Goal: Task Accomplishment & Management: Manage account settings

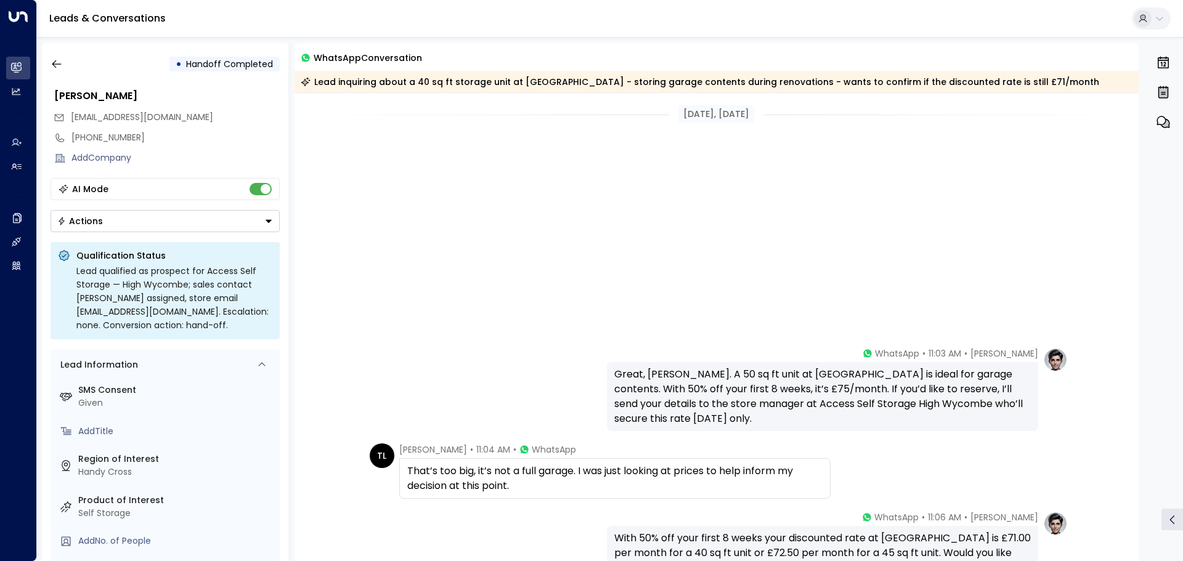
scroll to position [375, 0]
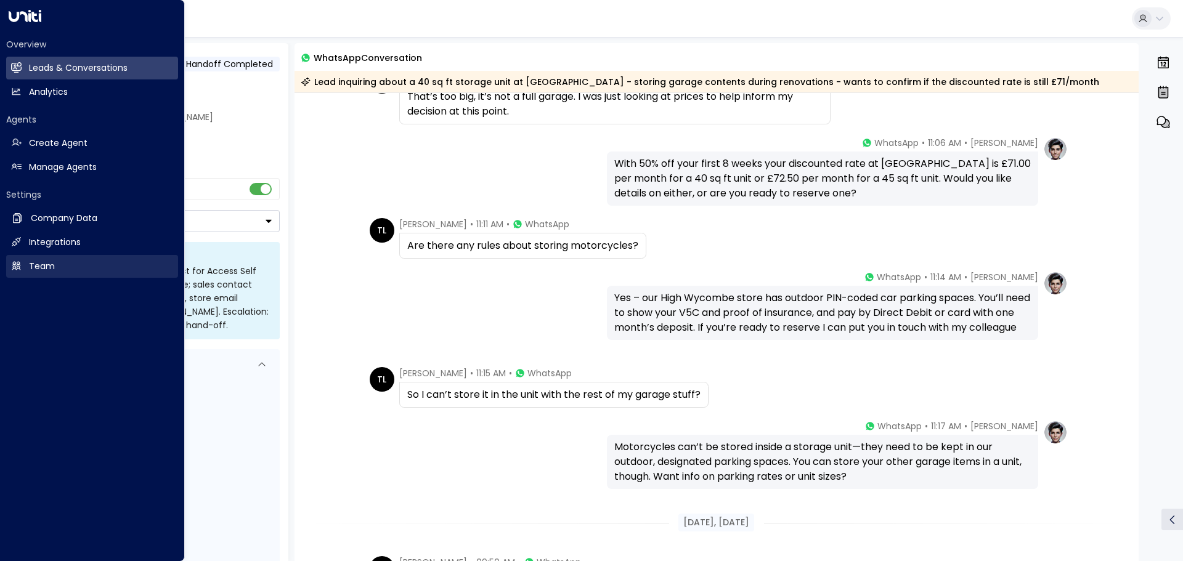
click at [30, 265] on h2 "Team" at bounding box center [42, 266] width 26 height 13
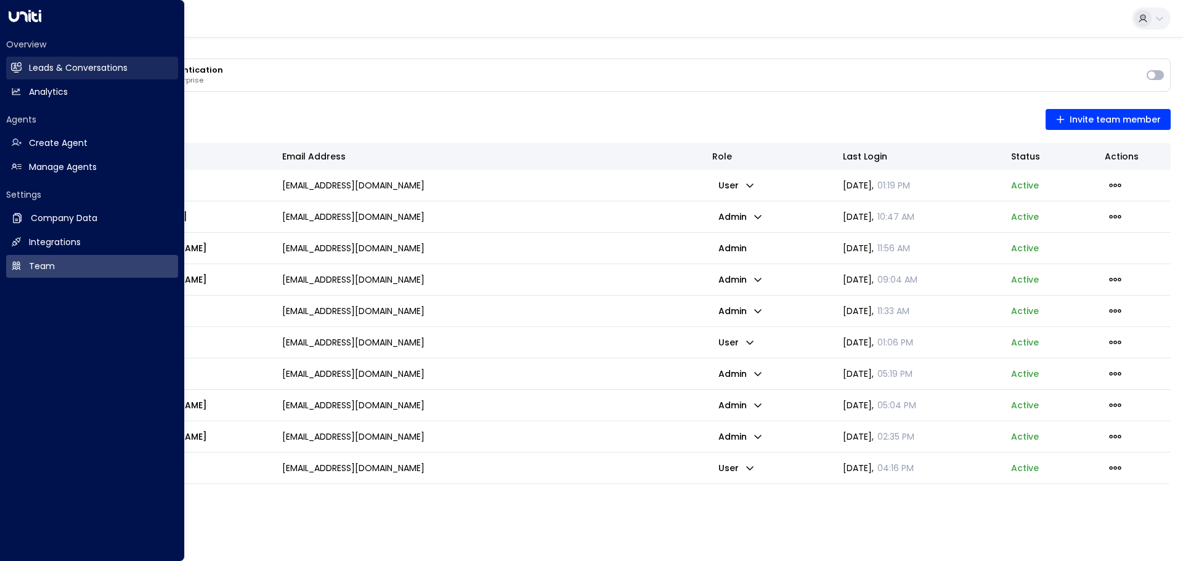
click at [50, 68] on h2 "Leads & Conversations" at bounding box center [78, 68] width 99 height 13
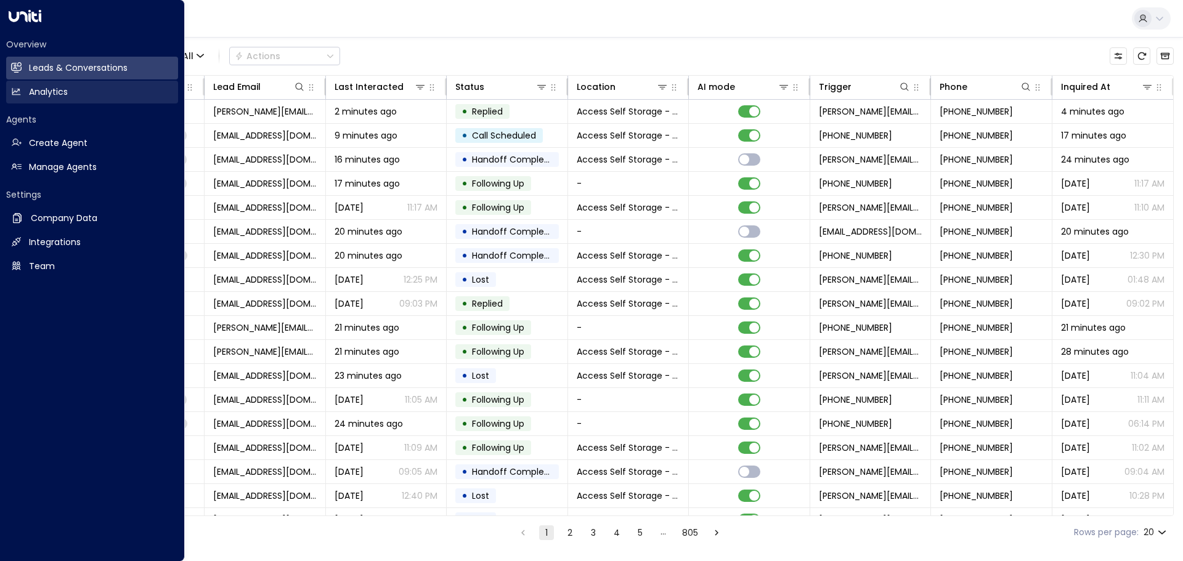
click at [50, 85] on link "Analytics Analytics" at bounding box center [92, 92] width 172 height 23
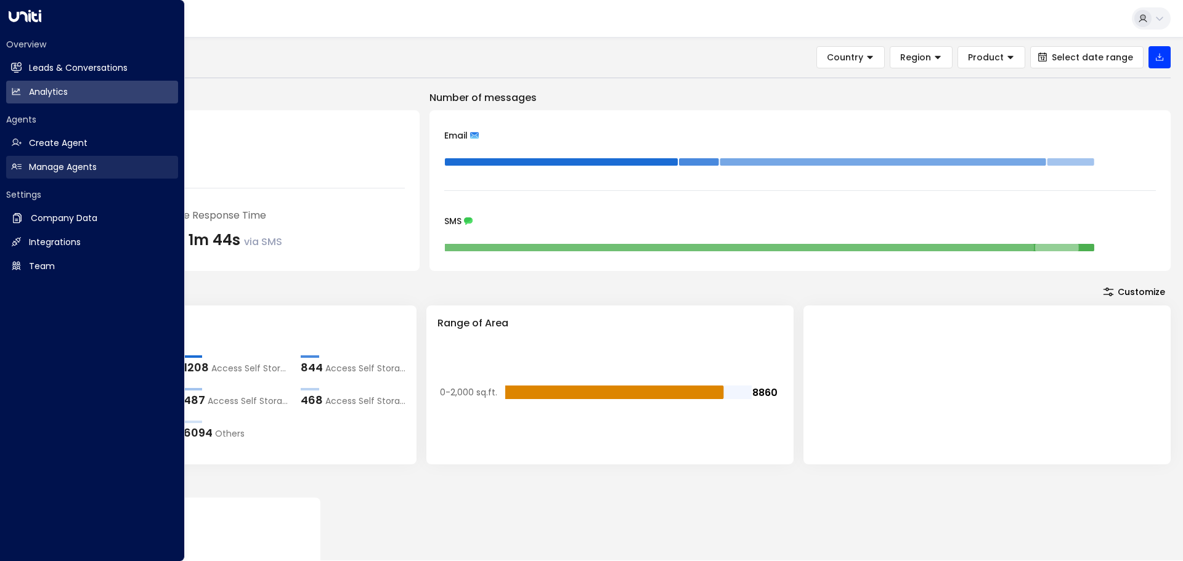
click at [33, 170] on h2 "Manage Agents" at bounding box center [63, 167] width 68 height 13
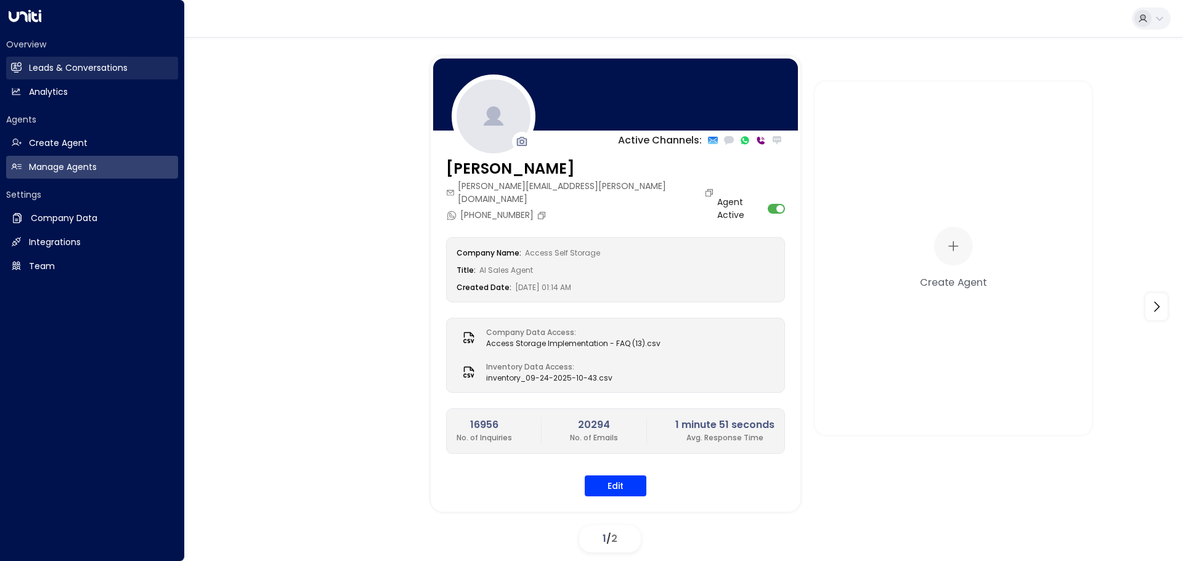
click at [44, 62] on h2 "Leads & Conversations" at bounding box center [78, 68] width 99 height 13
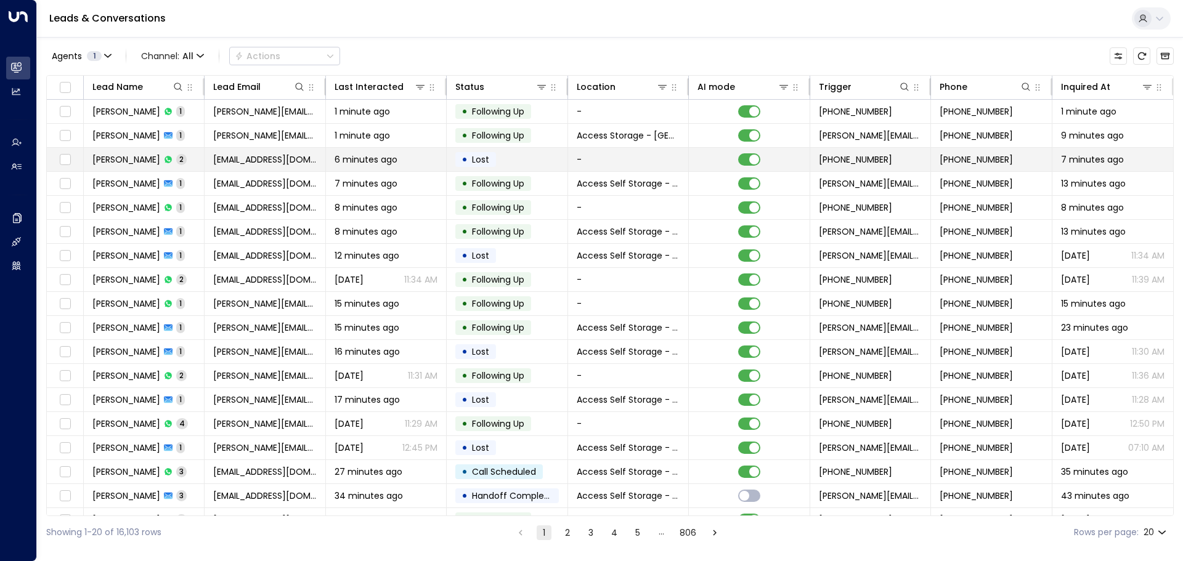
click at [208, 156] on td "[EMAIL_ADDRESS][DOMAIN_NAME]" at bounding box center [265, 159] width 121 height 23
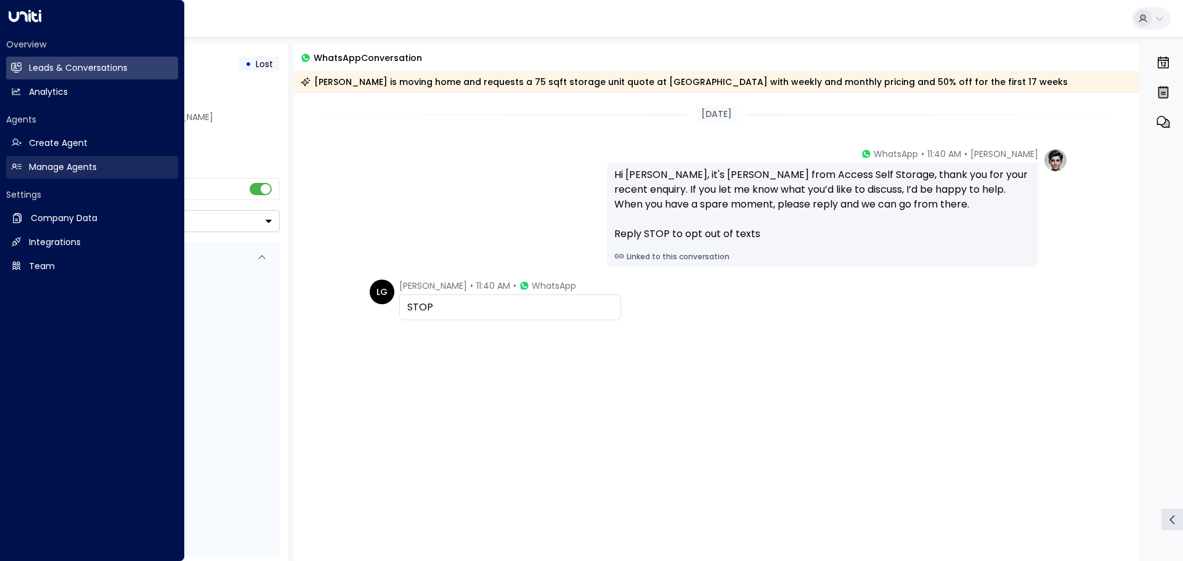
click at [54, 160] on link "Manage Agents Manage Agents" at bounding box center [92, 167] width 172 height 23
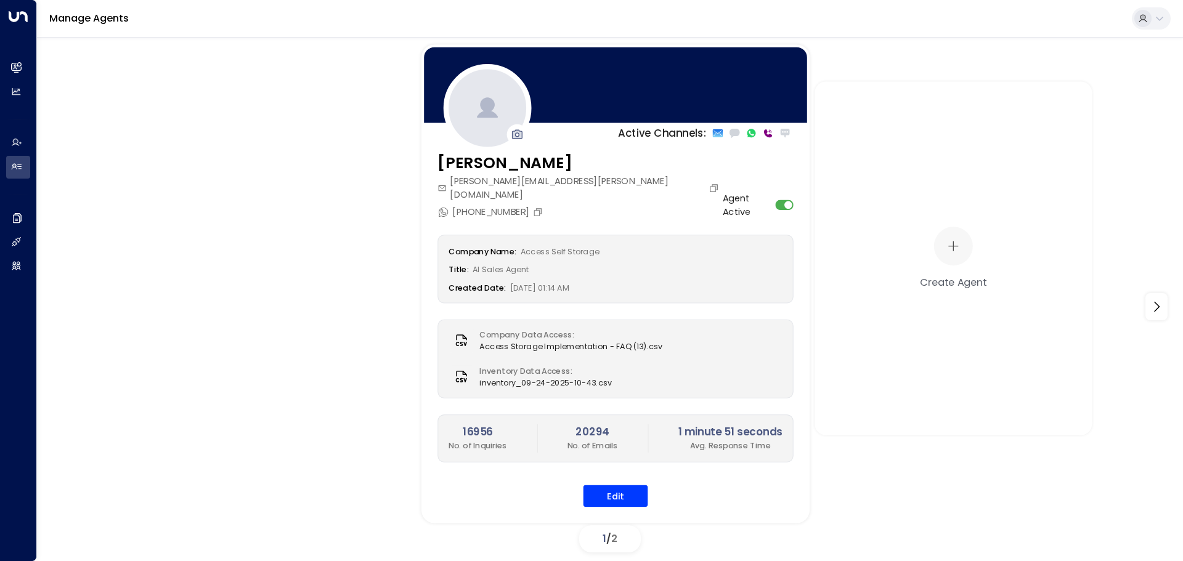
click at [513, 133] on icon "button" at bounding box center [518, 134] width 10 height 9
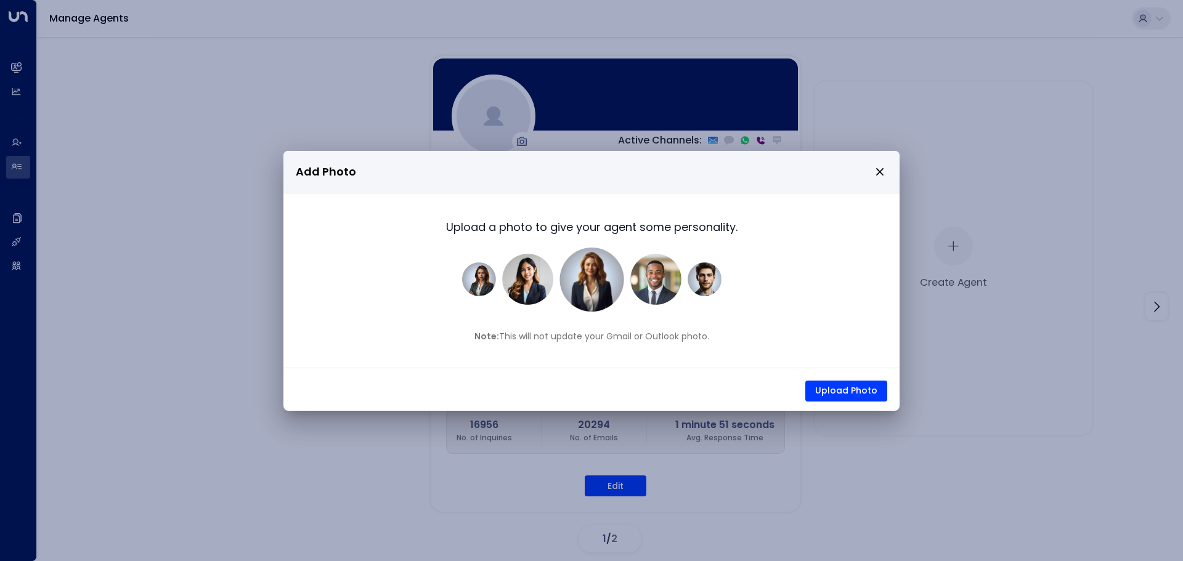
click at [877, 174] on icon "close" at bounding box center [879, 171] width 7 height 7
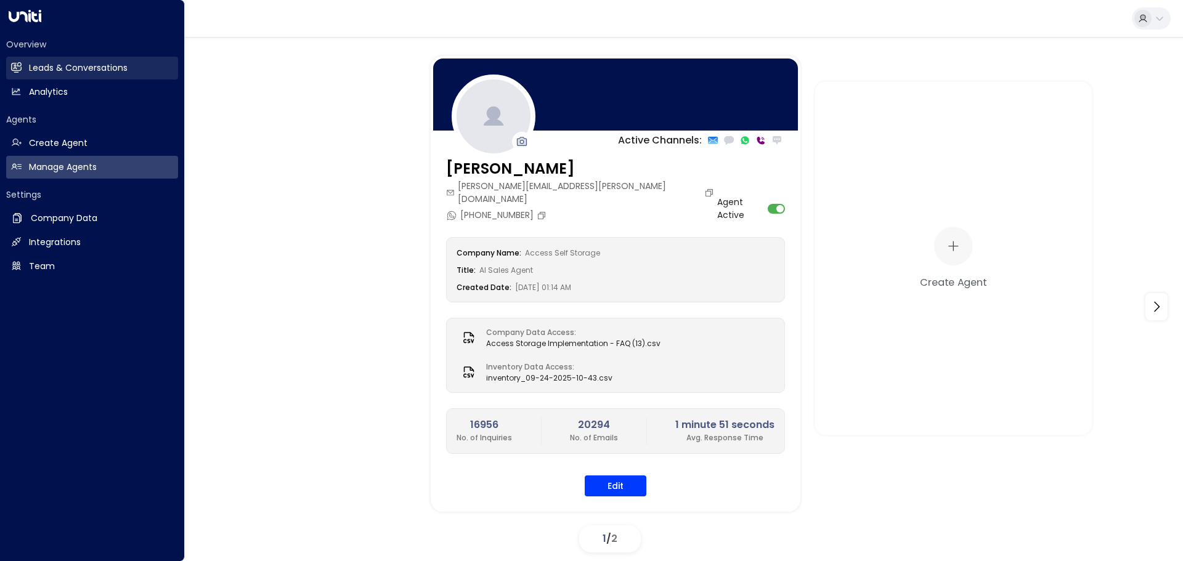
click at [55, 65] on h2 "Leads & Conversations" at bounding box center [78, 68] width 99 height 13
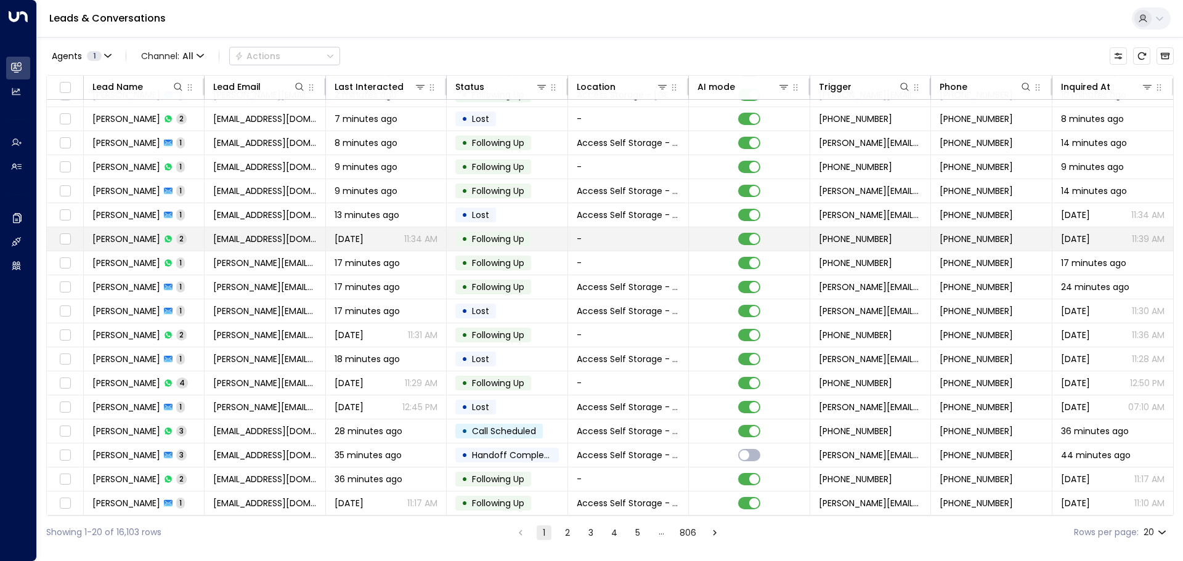
scroll to position [62, 0]
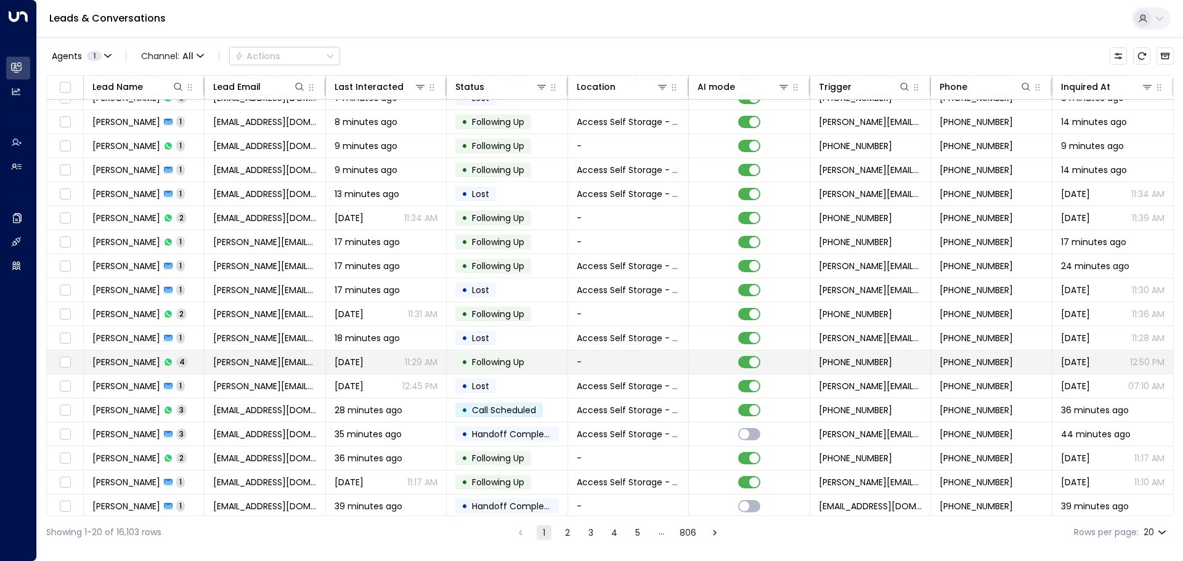
click at [186, 360] on td "[PERSON_NAME] 4" at bounding box center [144, 362] width 121 height 23
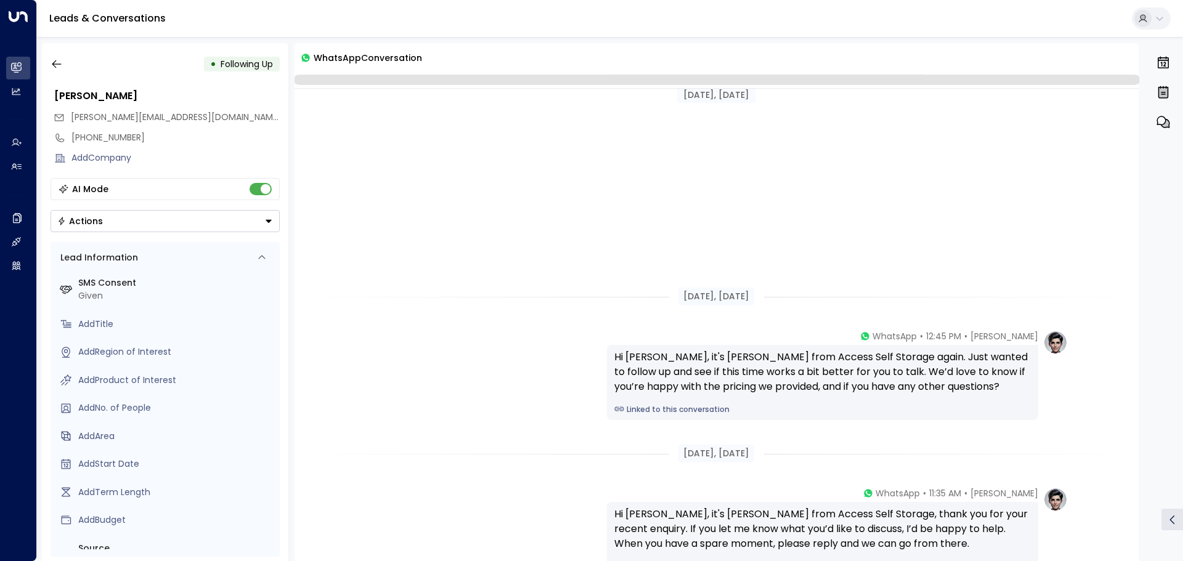
scroll to position [326, 0]
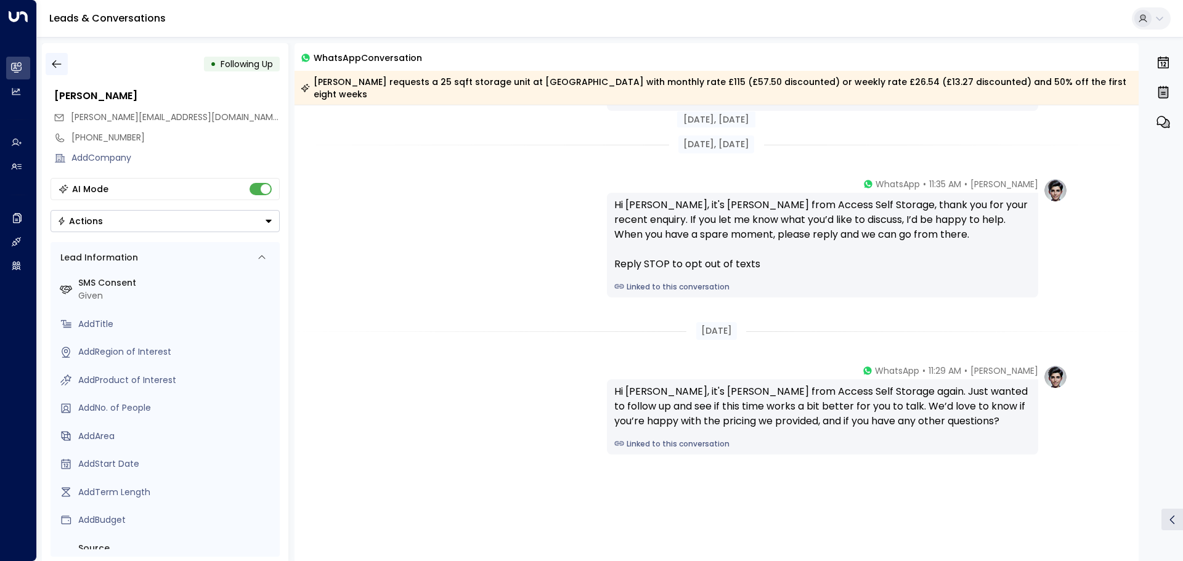
click at [59, 62] on icon "button" at bounding box center [57, 64] width 12 height 12
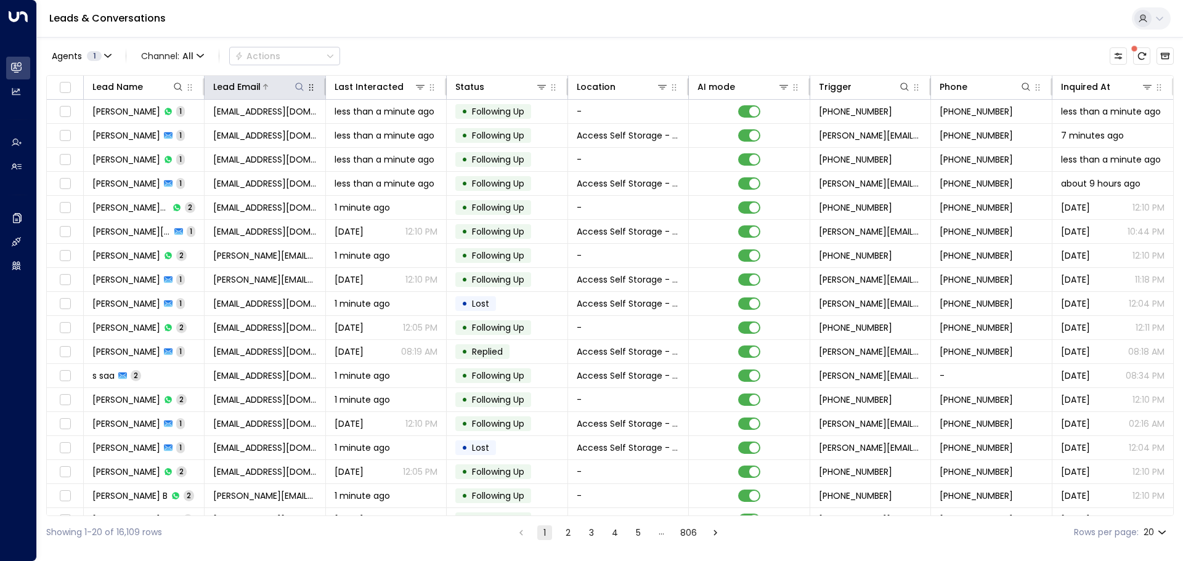
click at [295, 84] on icon at bounding box center [300, 87] width 10 height 10
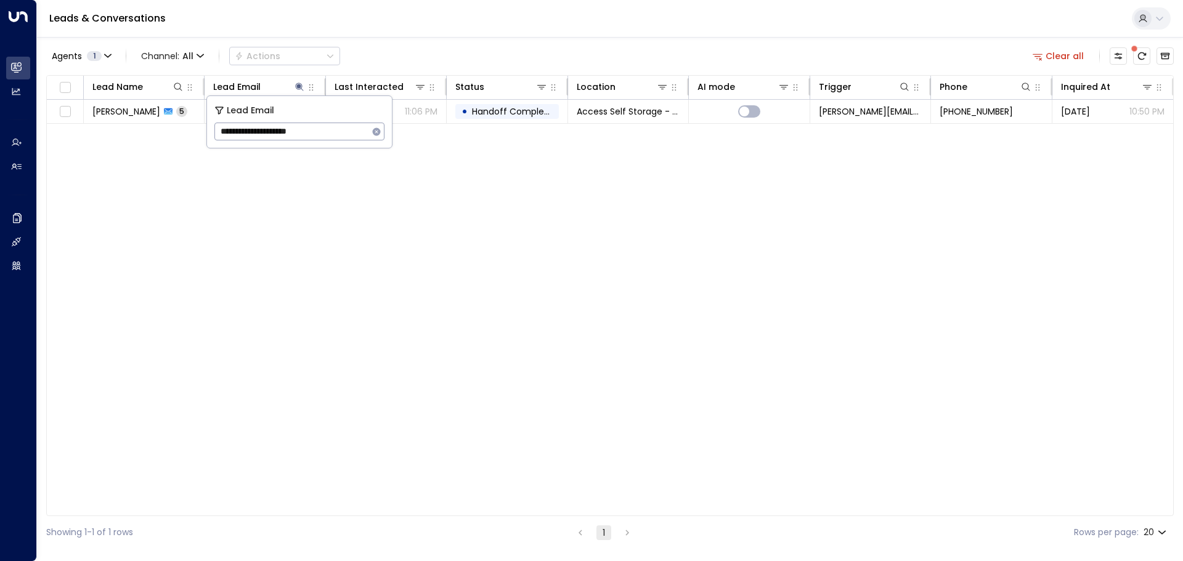
type input "**********"
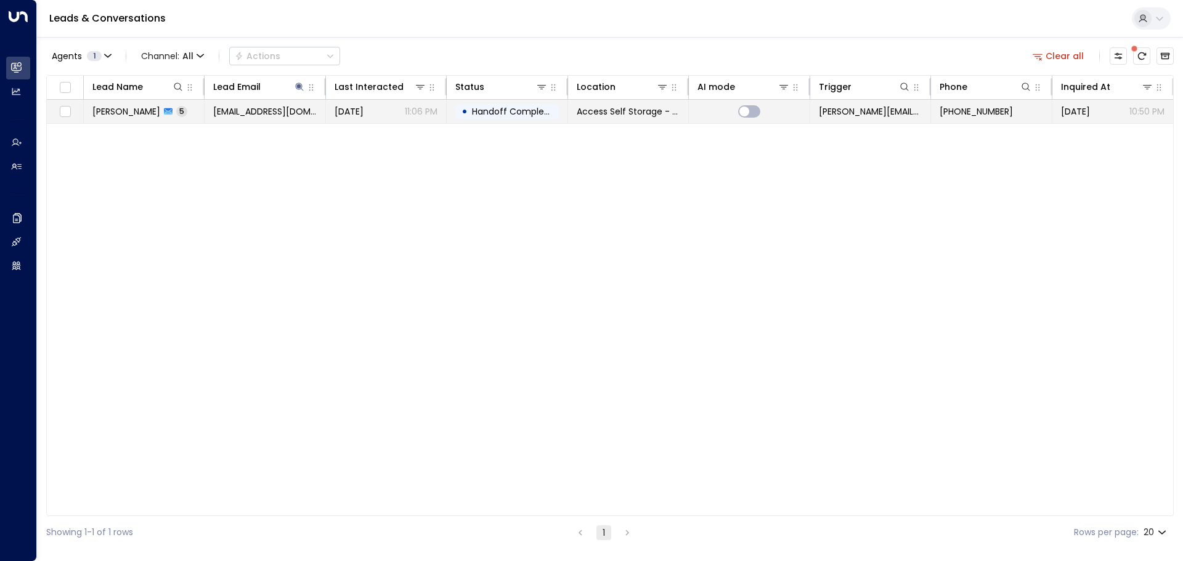
click at [190, 112] on td "[PERSON_NAME] 5" at bounding box center [144, 111] width 121 height 23
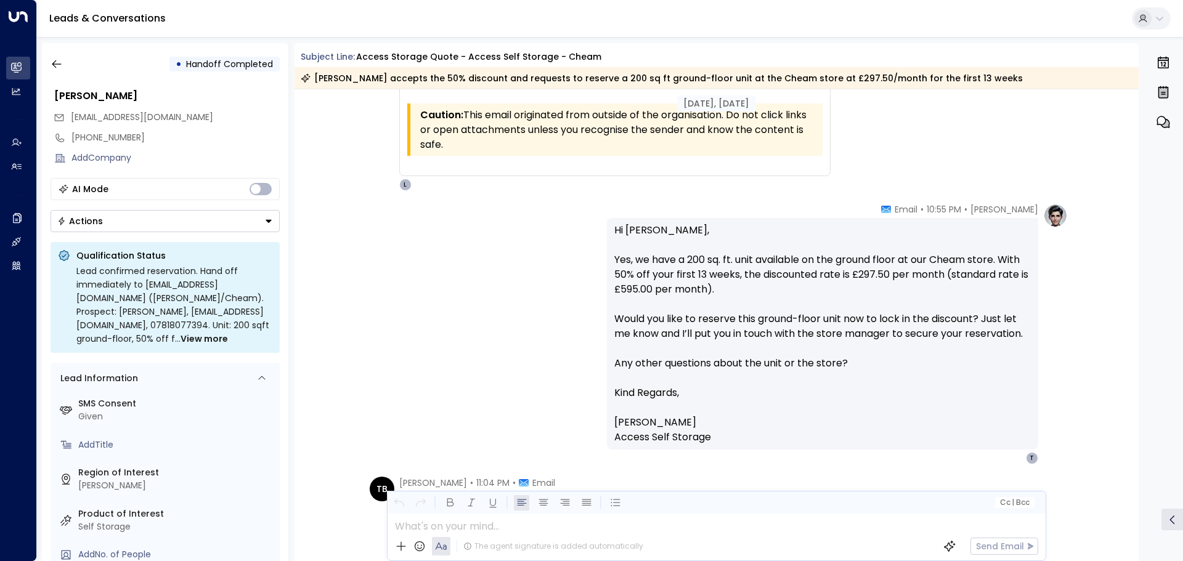
scroll to position [1136, 0]
